Goal: Transaction & Acquisition: Purchase product/service

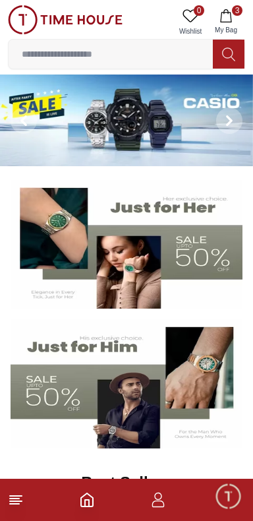
click at [231, 14] on icon "button" at bounding box center [225, 15] width 11 height 13
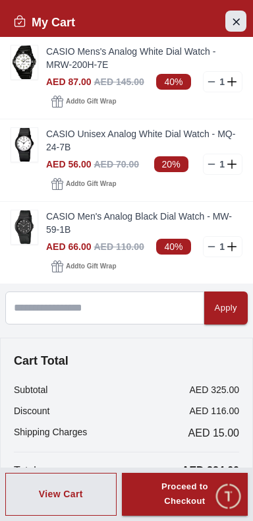
click at [231, 18] on icon "Close Account" at bounding box center [236, 21] width 11 height 16
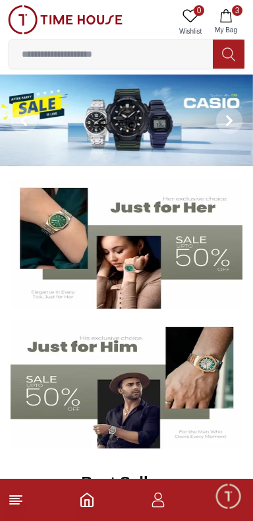
click at [166, 133] on img at bounding box center [126, 121] width 253 height 92
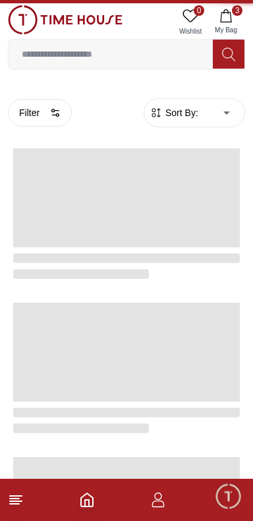
click at [152, 133] on div "Filter Sort By: ​ ****** ​" at bounding box center [127, 113] width 238 height 50
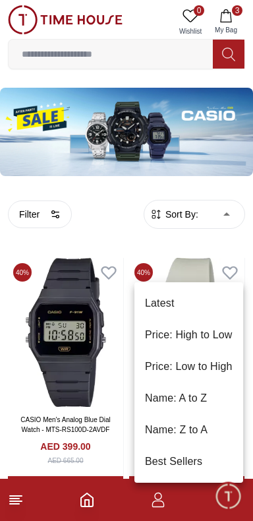
click at [215, 368] on li "Price: Low to High" at bounding box center [189, 367] width 109 height 32
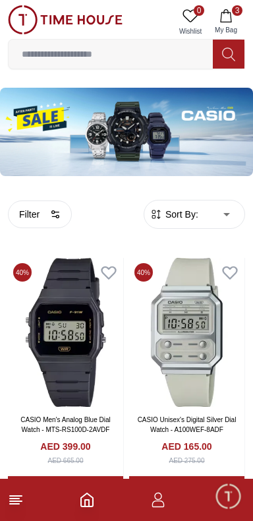
type input "*"
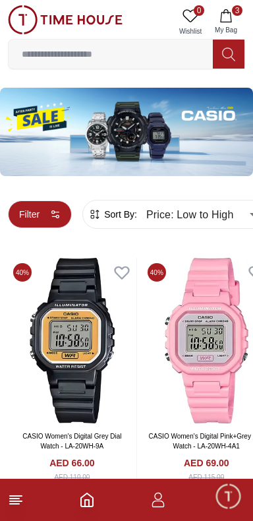
click at [47, 216] on button "Filter" at bounding box center [40, 215] width 64 height 28
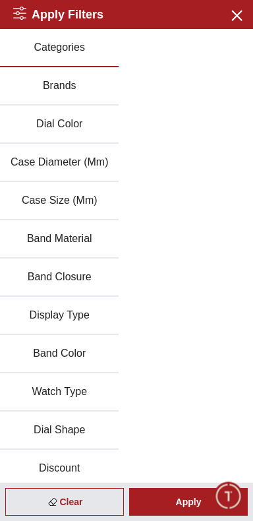
click at [52, 85] on button "Brands" at bounding box center [59, 86] width 119 height 38
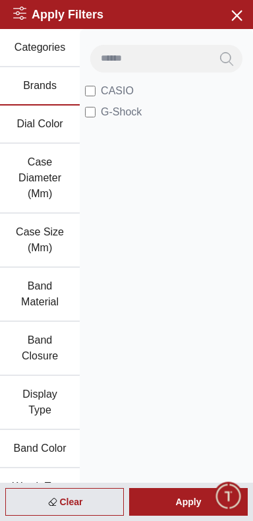
click at [30, 127] on button "Dial Color" at bounding box center [40, 125] width 80 height 38
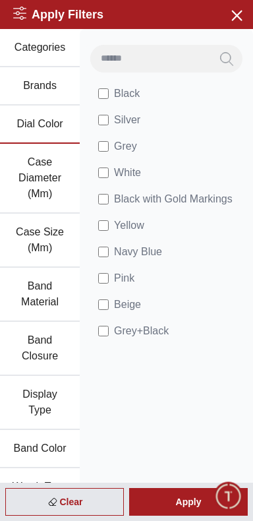
click at [37, 178] on button "Case Diameter (Mm)" at bounding box center [40, 179] width 80 height 70
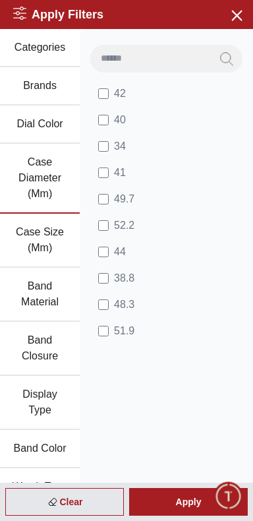
click at [47, 245] on button "Case Size (Mm)" at bounding box center [40, 241] width 80 height 54
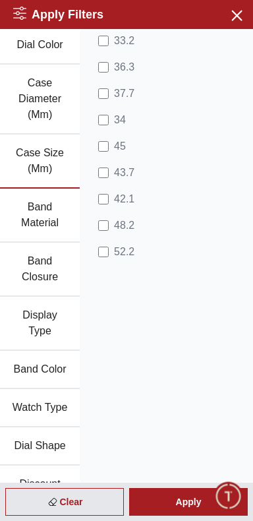
scroll to position [83, 0]
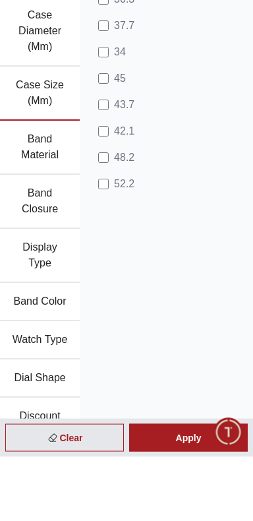
click at [65, 385] on button "Watch Type" at bounding box center [40, 404] width 80 height 38
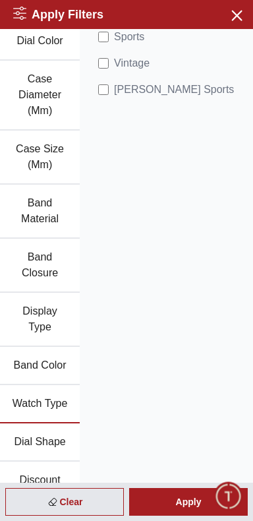
scroll to position [0, 0]
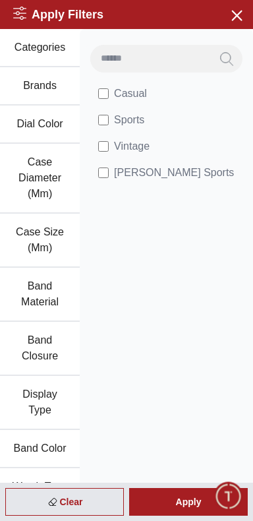
click at [27, 79] on button "Brands" at bounding box center [40, 86] width 80 height 38
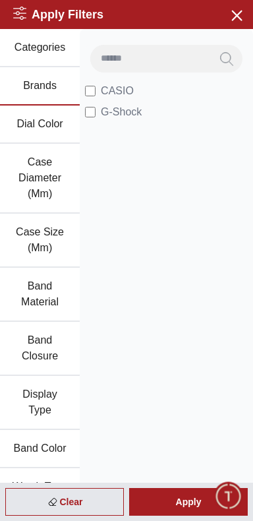
click at [61, 16] on h2 "Apply Filters" at bounding box center [58, 14] width 90 height 18
click at [37, 79] on button "Brands" at bounding box center [40, 86] width 80 height 38
click at [26, 46] on button "Categories" at bounding box center [40, 48] width 80 height 38
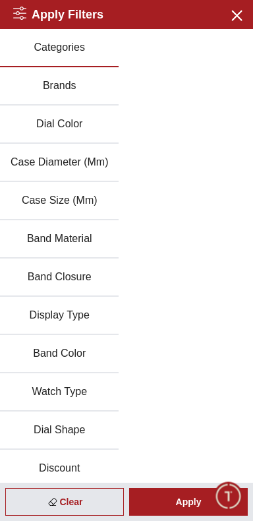
click at [162, 441] on div "Categories Brands Dial Color Case Diameter (Mm) Case Size (Mm) Band Material Ba…" at bounding box center [126, 258] width 253 height 459
click at [210, 511] on div "Apply Filters Close menu Clear Apply Categories Brands Dial Color Case Diameter…" at bounding box center [126, 264] width 253 height 528
click at [76, 499] on div "Apply Filters Close menu Clear Apply Categories Brands Dial Color Case Diameter…" at bounding box center [126, 264] width 253 height 528
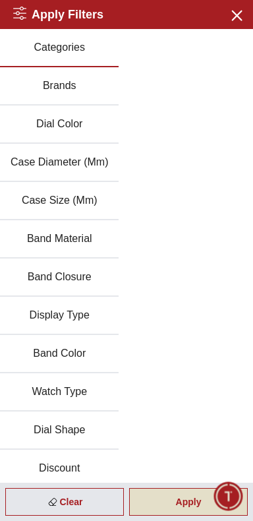
click at [185, 508] on div "Apply" at bounding box center [188, 502] width 119 height 28
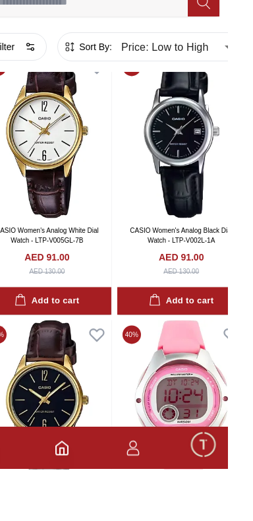
scroll to position [2302, 0]
